Goal: Task Accomplishment & Management: Complete application form

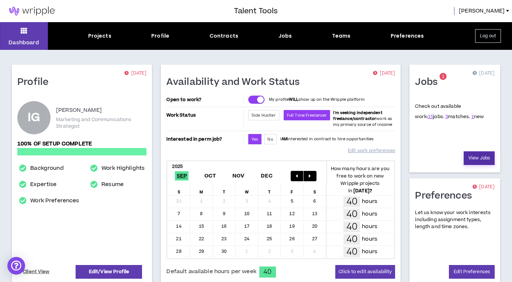
click at [478, 157] on link "View Jobs" at bounding box center [478, 158] width 31 height 14
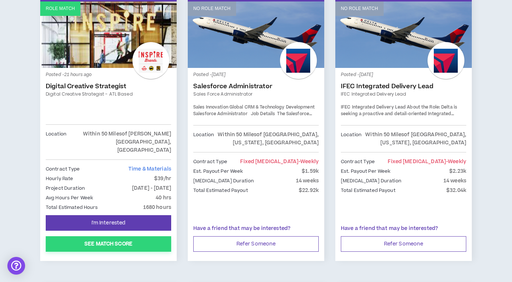
scroll to position [135, 0]
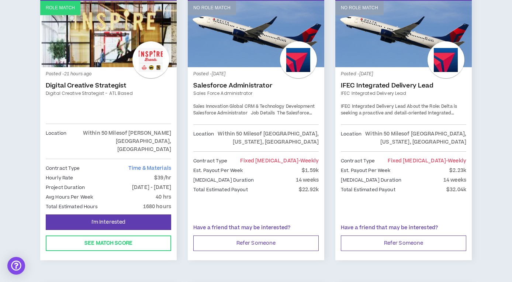
click at [94, 84] on link "Digital Creative Strategist" at bounding box center [108, 85] width 125 height 7
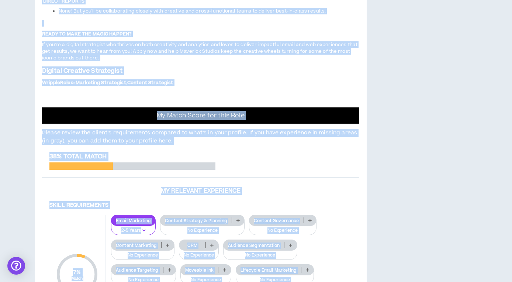
scroll to position [686, 0]
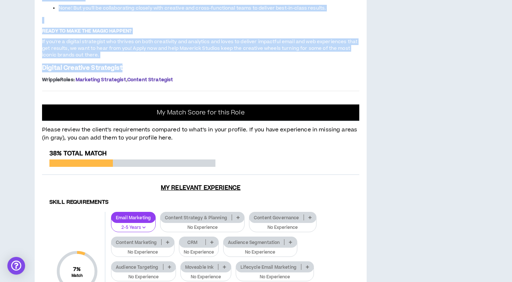
drag, startPoint x: 42, startPoint y: 153, endPoint x: 215, endPoint y: 235, distance: 190.6
copy div "Loremip: Dolorsi Ametcons Adipiscing - ELI Seddo Eiusmod-Tempo Incidid Utlabore…"
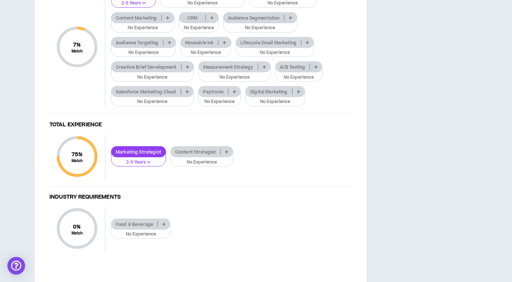
scroll to position [915, 0]
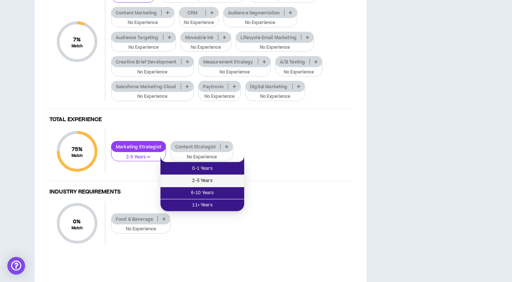
click at [202, 180] on span "2-5 Years" at bounding box center [202, 181] width 75 height 8
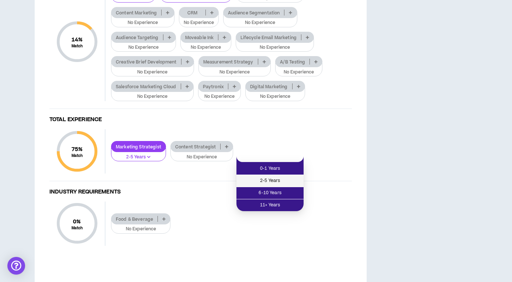
click at [279, 179] on span "2-5 Years" at bounding box center [270, 181] width 58 height 8
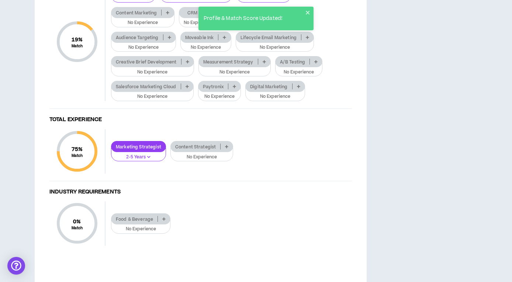
click at [166, 15] on p at bounding box center [167, 13] width 12 height 6
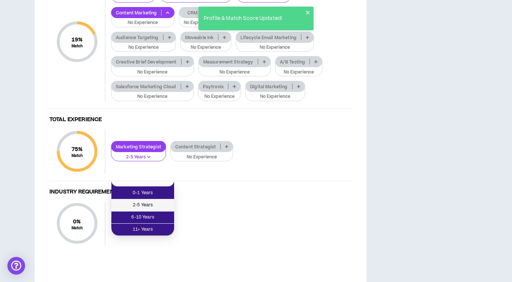
click at [152, 206] on span "2-5 Years" at bounding box center [143, 205] width 54 height 8
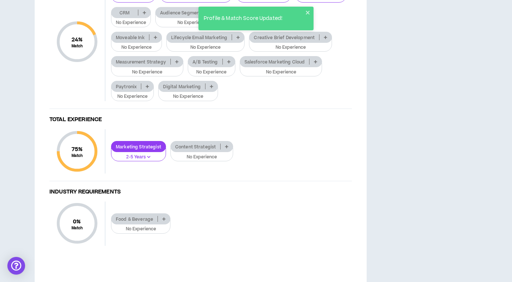
click at [146, 14] on icon at bounding box center [144, 13] width 3 height 4
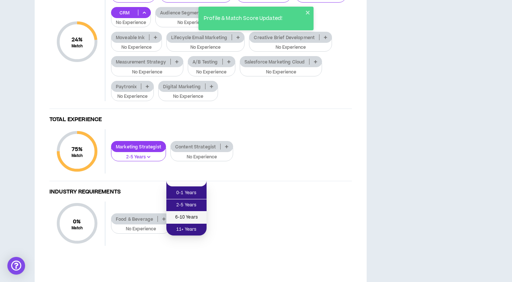
click at [184, 218] on span "6-10 Years" at bounding box center [186, 217] width 31 height 8
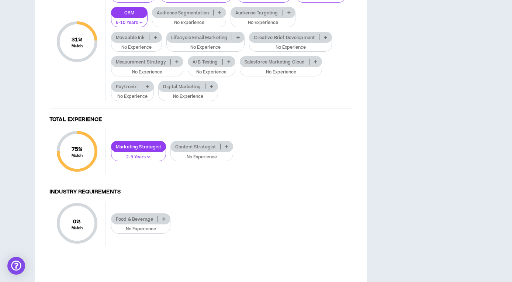
click at [221, 14] on icon at bounding box center [219, 13] width 3 height 4
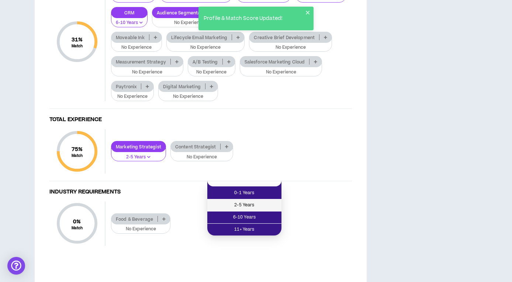
click at [245, 205] on span "2-5 Years" at bounding box center [244, 205] width 65 height 8
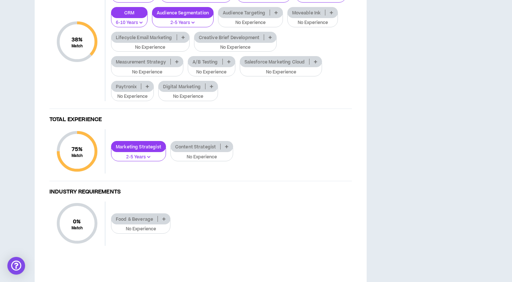
click at [278, 14] on icon at bounding box center [275, 13] width 3 height 4
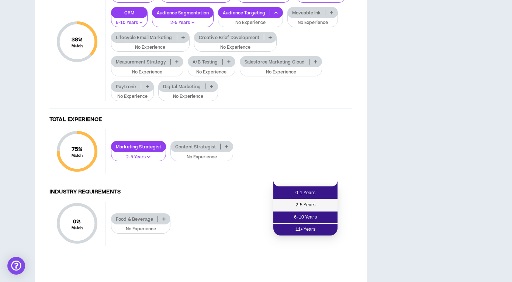
click at [303, 203] on span "2-5 Years" at bounding box center [305, 205] width 55 height 8
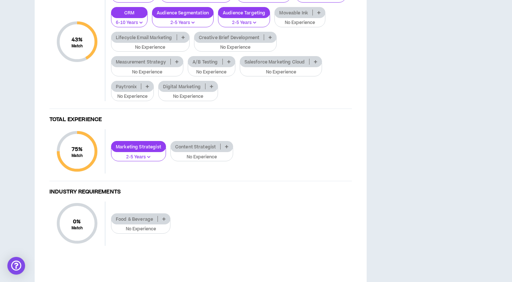
click at [185, 39] on icon at bounding box center [182, 37] width 3 height 4
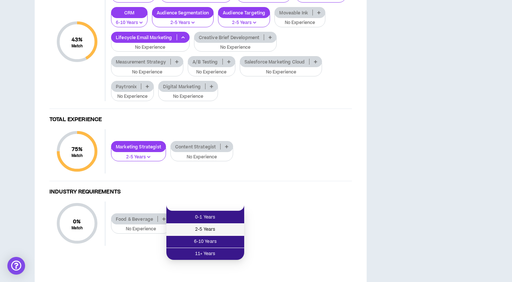
click at [203, 227] on span "2-5 Years" at bounding box center [205, 229] width 69 height 8
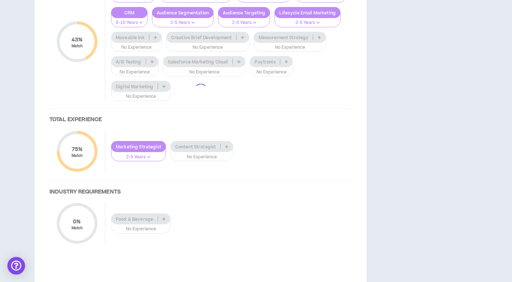
click at [310, 207] on div at bounding box center [200, 90] width 317 height 340
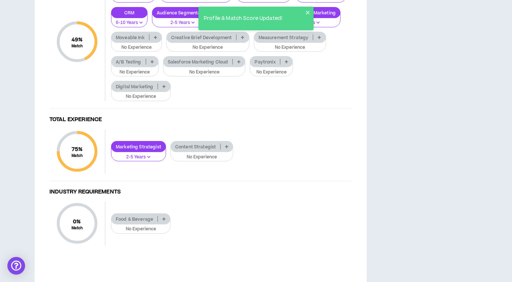
click at [244, 39] on icon at bounding box center [242, 37] width 3 height 4
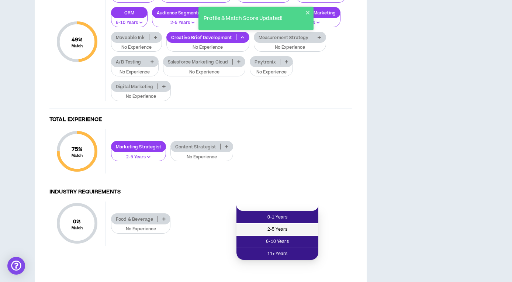
click at [275, 232] on span "2-5 Years" at bounding box center [277, 229] width 73 height 8
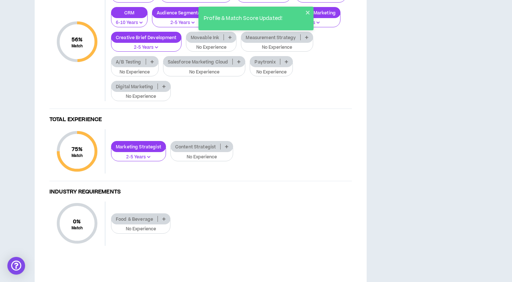
click at [305, 39] on icon at bounding box center [306, 37] width 3 height 4
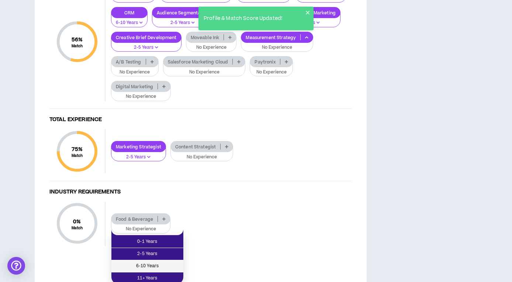
click at [149, 263] on span "6-10 Years" at bounding box center [147, 266] width 63 height 8
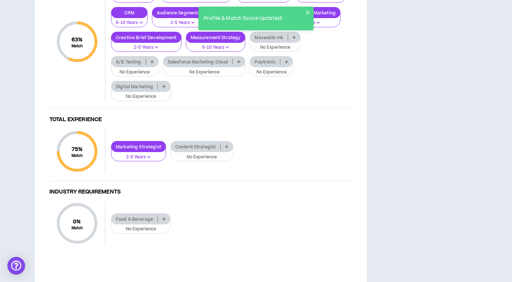
click at [154, 63] on icon at bounding box center [151, 62] width 3 height 4
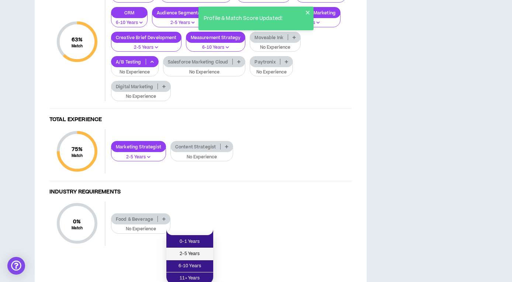
click at [194, 256] on span "2-5 Years" at bounding box center [190, 254] width 38 height 8
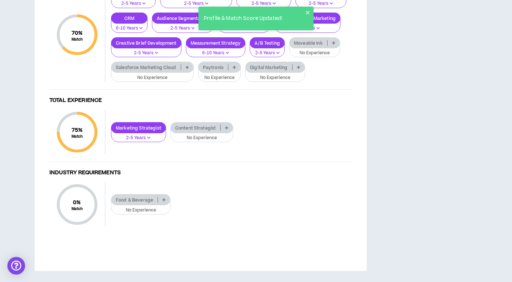
click at [189, 69] on icon at bounding box center [186, 67] width 3 height 4
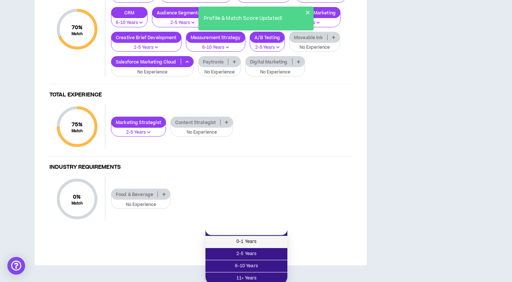
click at [250, 245] on span "0-1 Years" at bounding box center [246, 241] width 73 height 8
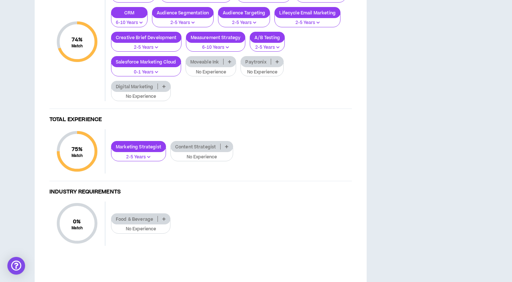
click at [163, 88] on icon at bounding box center [163, 86] width 3 height 4
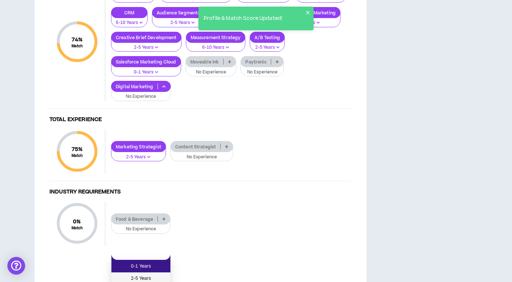
click at [142, 277] on span "2-5 Years" at bounding box center [141, 278] width 50 height 8
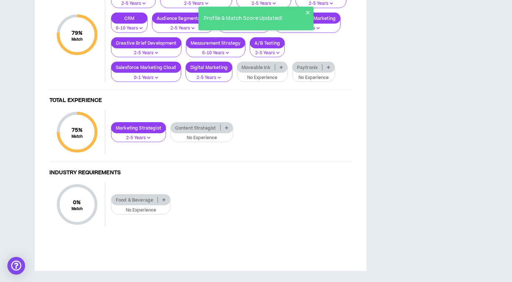
scroll to position [1032, 0]
click at [227, 130] on p at bounding box center [226, 128] width 12 height 6
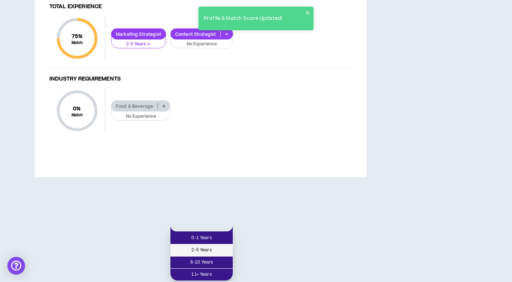
click at [199, 246] on span "2-5 Years" at bounding box center [201, 250] width 53 height 8
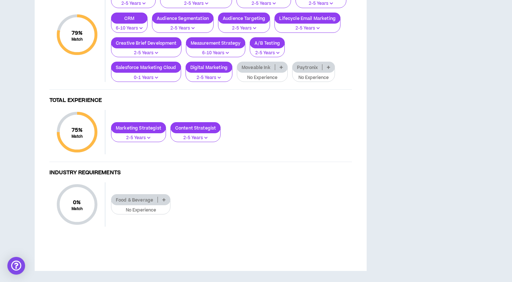
scroll to position [1101, 0]
click at [166, 199] on p at bounding box center [164, 199] width 12 height 6
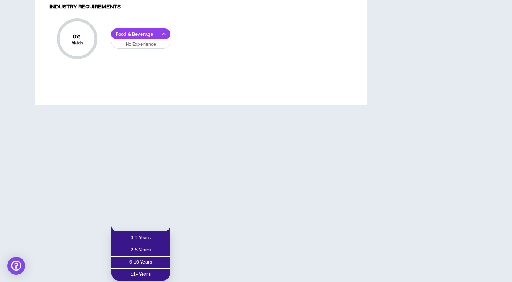
click at [217, 68] on div "0 % Match Industry Requirements Food & Beverage No Experience" at bounding box center [200, 43] width 302 height 52
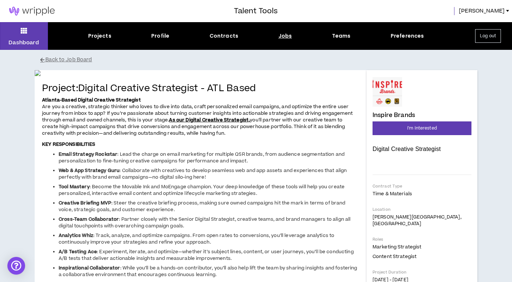
scroll to position [0, 0]
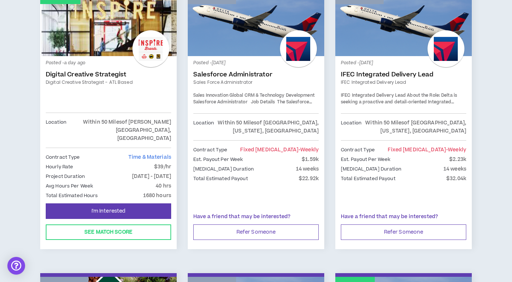
scroll to position [150, 0]
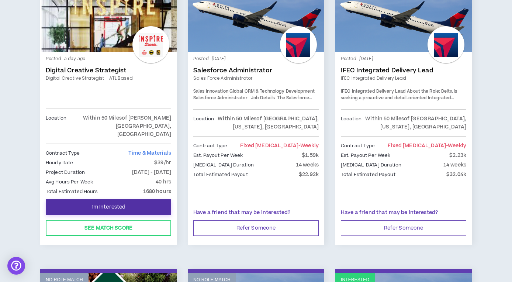
click at [128, 199] on button "I'm Interested" at bounding box center [108, 206] width 125 height 15
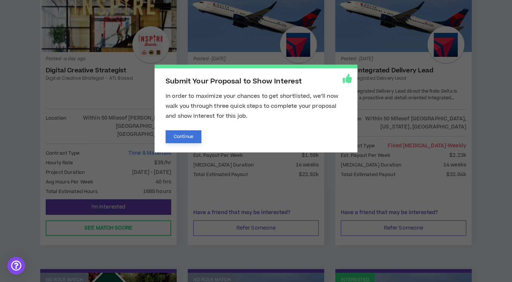
click at [185, 137] on button "Continue" at bounding box center [184, 136] width 36 height 13
